Goal: Check status: Check status

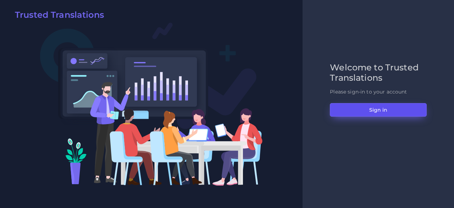
click at [365, 111] on button "Sign in" at bounding box center [378, 109] width 97 height 13
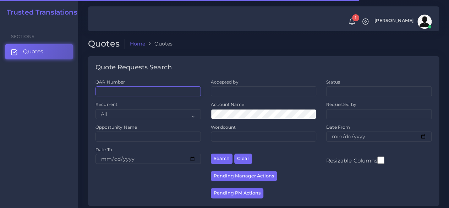
click at [140, 88] on input "QAR Number" at bounding box center [147, 91] width 105 height 10
paste input "O-110044"
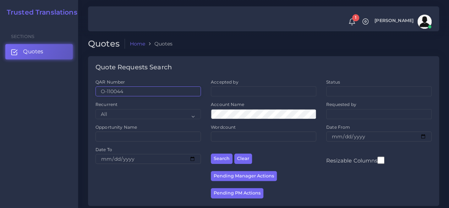
type input "O-110044"
click at [211, 153] on button "Search" at bounding box center [222, 158] width 22 height 10
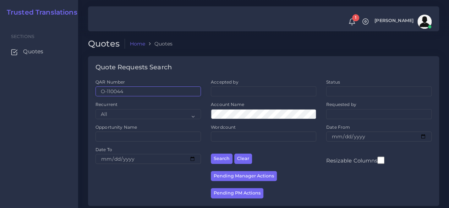
drag, startPoint x: 113, startPoint y: 86, endPoint x: 78, endPoint y: 83, distance: 35.3
click at [78, 83] on body "1 Notifications 1 New Driver Update: Extra Quality renamed to Quality Changed" at bounding box center [224, 104] width 449 height 208
paste input "QAR124306"
type input "QAR124306"
click at [211, 153] on button "Search" at bounding box center [222, 158] width 22 height 10
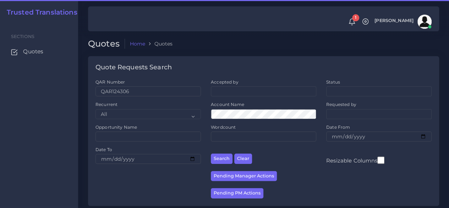
scroll to position [97, 0]
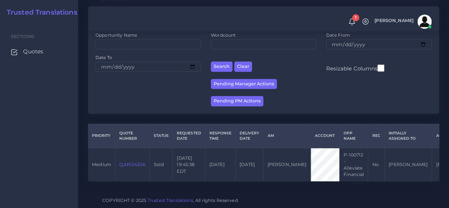
click at [133, 161] on link "QAR124306" at bounding box center [132, 163] width 26 height 5
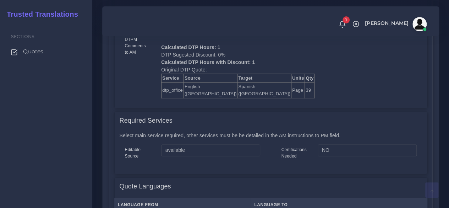
scroll to position [426, 0]
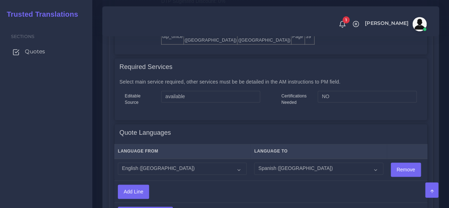
click at [40, 49] on span "Quotes" at bounding box center [35, 52] width 20 height 8
